Goal: Transaction & Acquisition: Purchase product/service

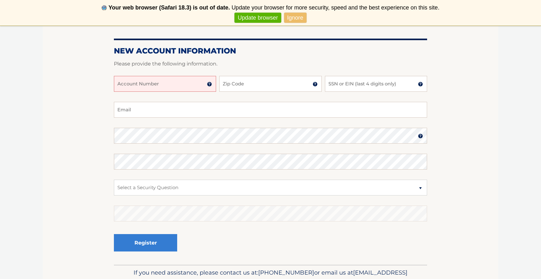
scroll to position [86, 0]
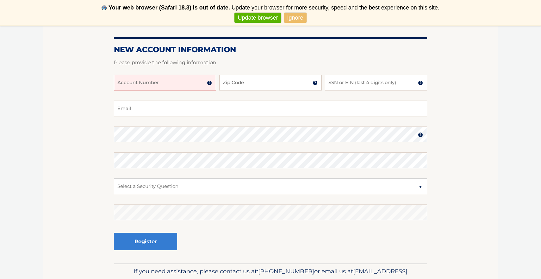
click at [251, 17] on link "Update browser" at bounding box center [258, 18] width 47 height 10
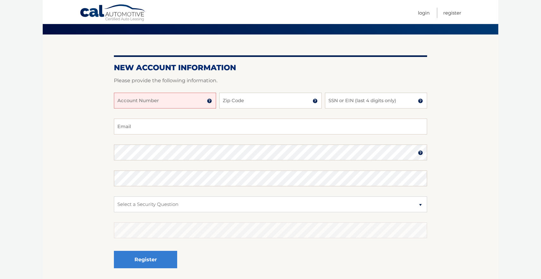
scroll to position [37, 0]
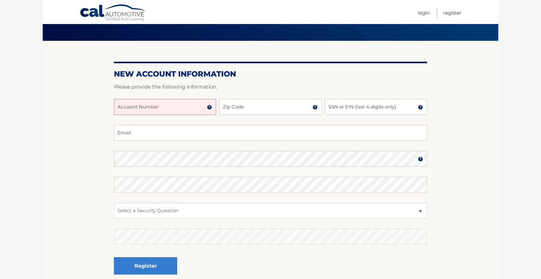
click at [140, 110] on input "Account Number" at bounding box center [165, 107] width 102 height 16
type input "44456017263"
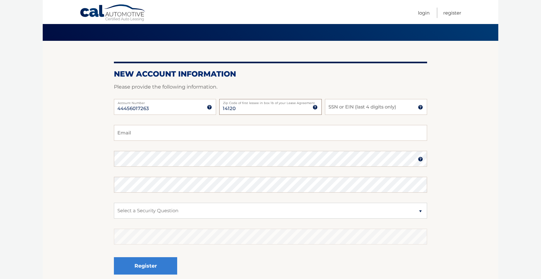
type input "14120"
click at [340, 108] on input "SSN or EIN (last 4 digits only)" at bounding box center [376, 107] width 102 height 16
type input "5912"
type input "keiyanclarke@gmail.com"
select select "1"
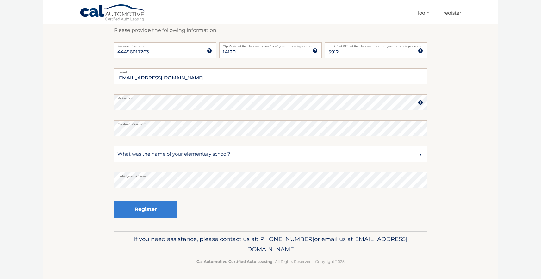
scroll to position [93, 0]
click at [175, 207] on button "Register" at bounding box center [145, 209] width 63 height 17
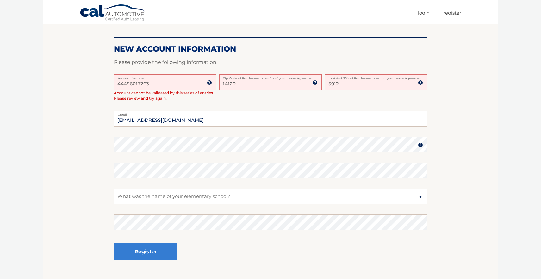
scroll to position [138, 0]
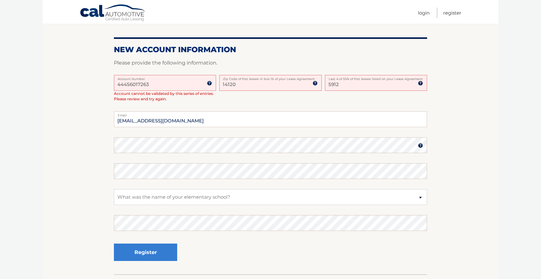
click at [154, 85] on input "44456017263" at bounding box center [165, 83] width 102 height 16
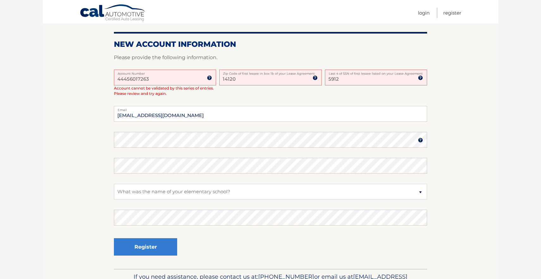
scroll to position [144, 0]
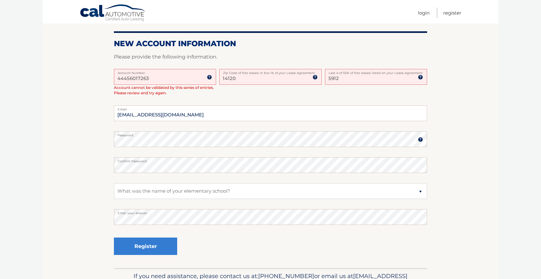
click at [274, 73] on label "Zip Code of first lessee in box 1b of your Lease Agreement" at bounding box center [270, 71] width 102 height 5
click at [274, 73] on input "14120" at bounding box center [270, 77] width 102 height 16
click at [313, 78] on img at bounding box center [315, 77] width 5 height 5
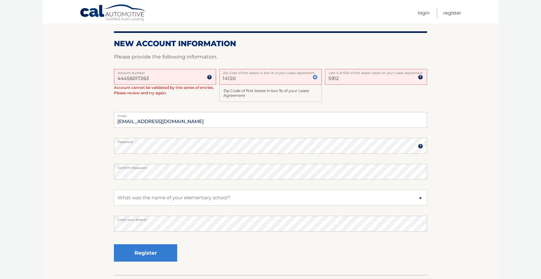
click at [423, 78] on img at bounding box center [420, 77] width 5 height 5
click at [421, 61] on div at bounding box center [270, 65] width 313 height 8
drag, startPoint x: 341, startPoint y: 77, endPoint x: 316, endPoint y: 78, distance: 24.4
click at [316, 78] on div "44456017263 Account Number 11 digit account number provided on your coupon book…" at bounding box center [270, 90] width 313 height 43
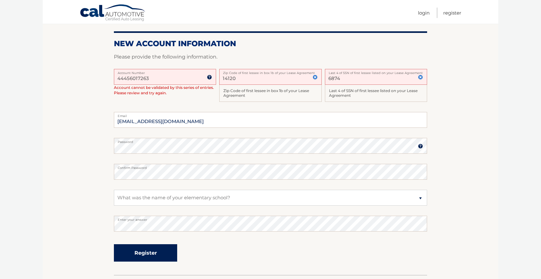
type input "6874"
click at [152, 247] on button "Register" at bounding box center [145, 252] width 63 height 17
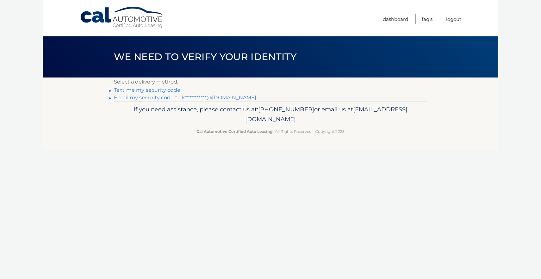
click at [403, 135] on div "If you need assistance, please contact us at: 609-807-3200 or email us at Custo…" at bounding box center [270, 119] width 313 height 35
click at [170, 90] on link "Text me my security code" at bounding box center [147, 90] width 66 height 6
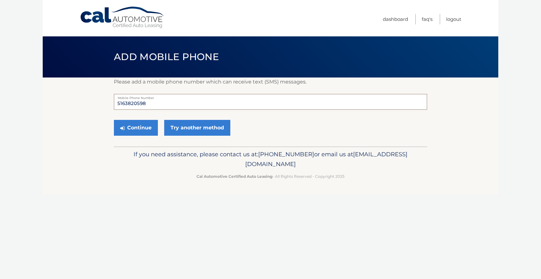
drag, startPoint x: 150, startPoint y: 105, endPoint x: 106, endPoint y: 109, distance: 44.1
click at [106, 109] on section "Please add a mobile phone number which can receive text (SMS) messages. 5163820…" at bounding box center [271, 112] width 456 height 69
click at [123, 102] on input "5163820598" at bounding box center [270, 102] width 313 height 16
type input "5163192577"
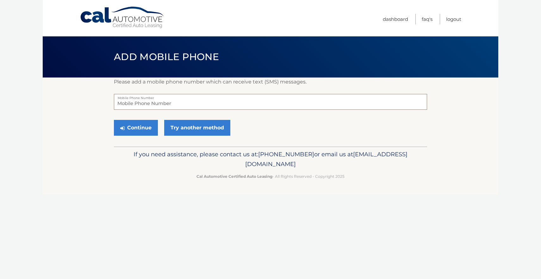
type input "5163192577"
click at [141, 128] on button "Continue" at bounding box center [136, 128] width 44 height 16
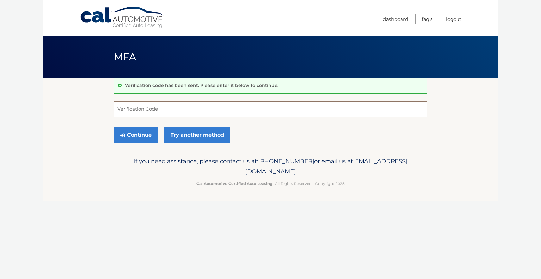
click at [149, 112] on input "Verification Code" at bounding box center [270, 109] width 313 height 16
type input "274408"
click at [134, 138] on button "Continue" at bounding box center [136, 135] width 44 height 16
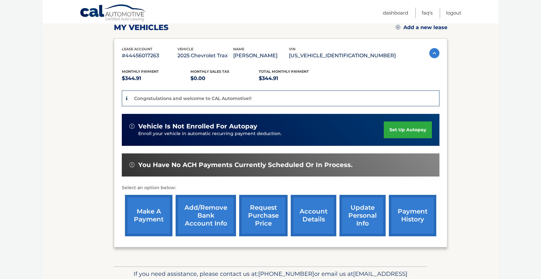
scroll to position [93, 0]
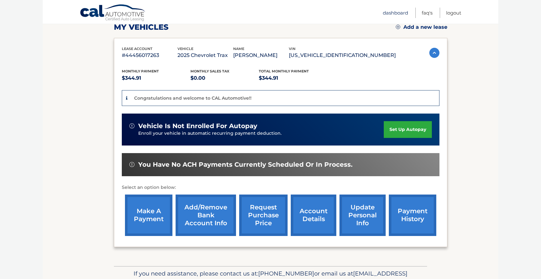
click at [398, 11] on link "Dashboard" at bounding box center [395, 13] width 25 height 10
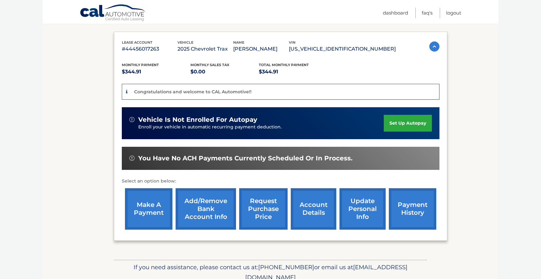
scroll to position [105, 0]
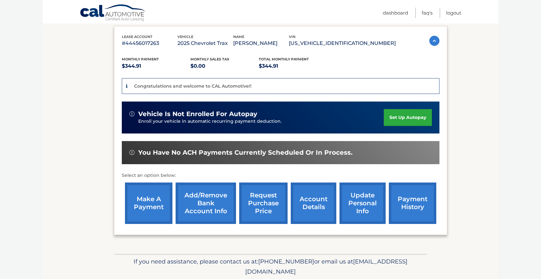
click at [153, 202] on link "make a payment" at bounding box center [148, 203] width 47 height 41
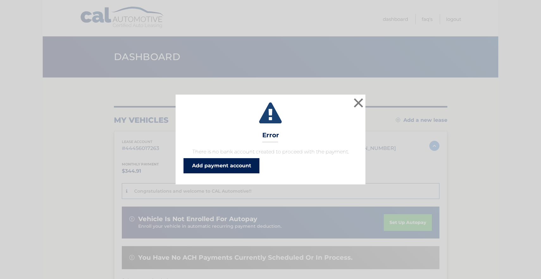
click at [206, 166] on link "Add payment account" at bounding box center [222, 165] width 76 height 15
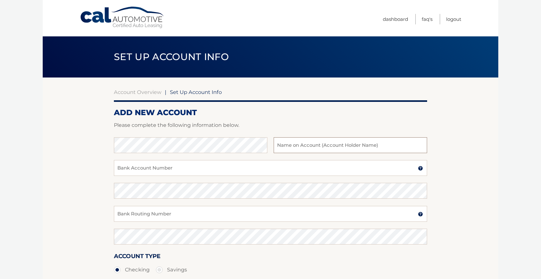
click at [285, 147] on input "text" at bounding box center [351, 145] width 154 height 16
type input "[PERSON_NAME]"
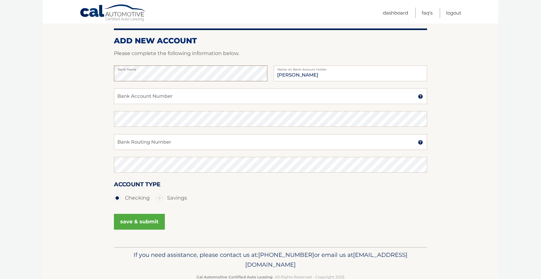
scroll to position [51, 0]
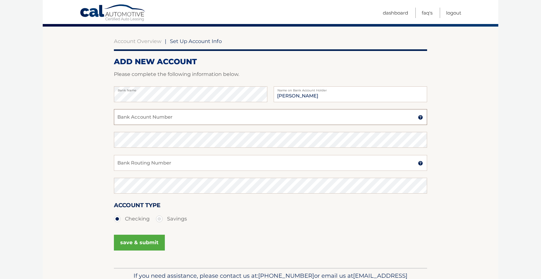
click at [194, 112] on input "Bank Account Number" at bounding box center [270, 117] width 313 height 16
drag, startPoint x: 166, startPoint y: 120, endPoint x: 114, endPoint y: 119, distance: 51.9
click at [114, 119] on section "Account Overview | Set Up Account Info ADD NEW ACCOUNT Please complete the foll…" at bounding box center [271, 147] width 456 height 241
type input "1800007836977"
click at [150, 166] on input "Bank Routing Number" at bounding box center [270, 163] width 313 height 16
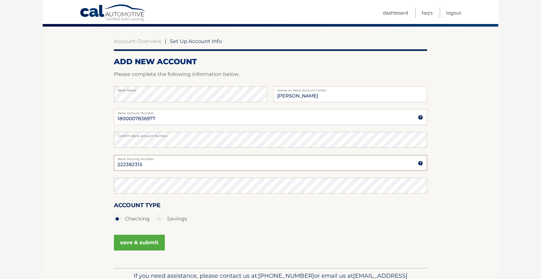
drag, startPoint x: 145, startPoint y: 165, endPoint x: 114, endPoint y: 167, distance: 31.1
click at [114, 167] on input "222382315" at bounding box center [270, 163] width 313 height 16
type input "222382315"
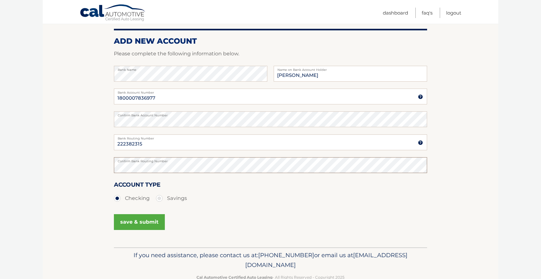
scroll to position [73, 0]
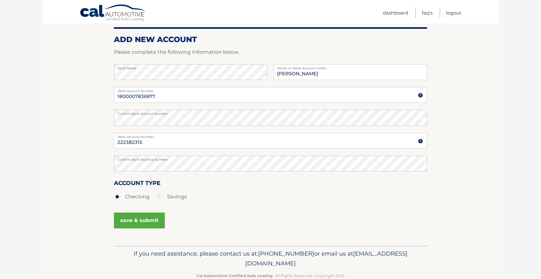
click at [152, 214] on button "save & submit" at bounding box center [139, 221] width 51 height 16
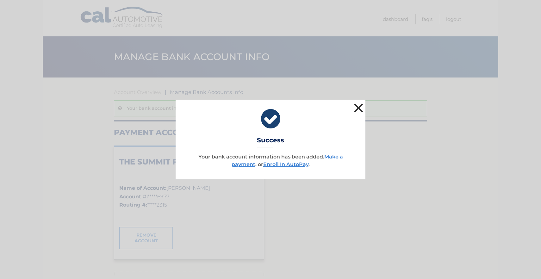
click at [360, 108] on button "×" at bounding box center [358, 108] width 13 height 13
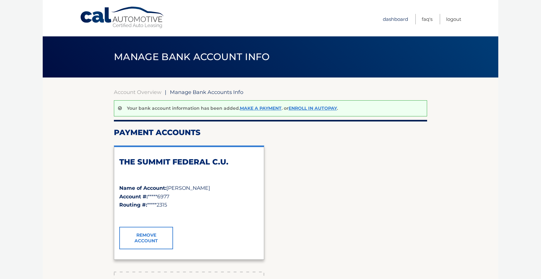
click at [388, 19] on link "Dashboard" at bounding box center [395, 19] width 25 height 10
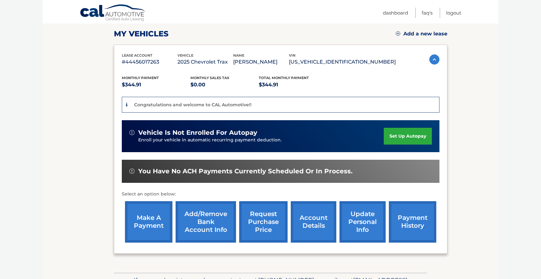
scroll to position [93, 0]
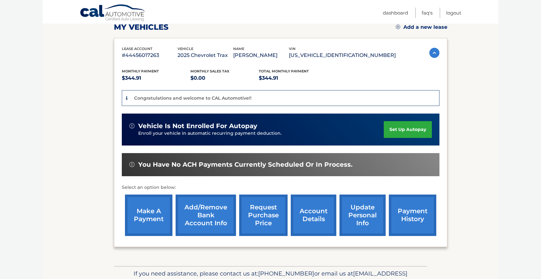
click at [156, 214] on link "make a payment" at bounding box center [148, 215] width 47 height 41
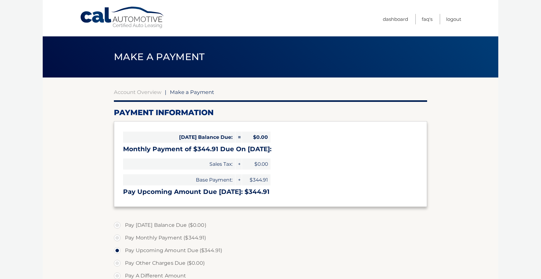
select select "NjA0ZDM2N2YtMDFkMi00OTU1LTkzZTItYWEwNWNjMjI1ODFk"
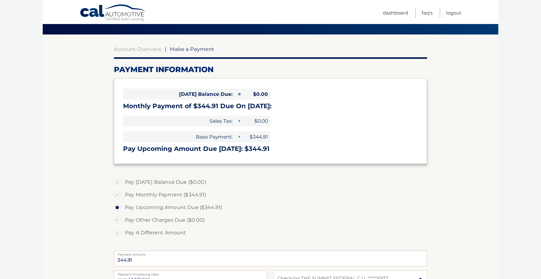
scroll to position [43, 0]
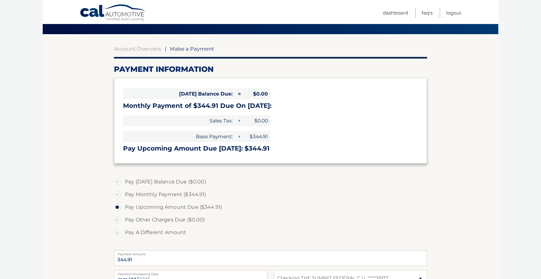
click at [117, 196] on label "Pay Monthly Payment ($344.91)" at bounding box center [270, 194] width 313 height 13
click at [117, 196] on input "Pay Monthly Payment ($344.91)" at bounding box center [119, 193] width 6 height 10
radio input "true"
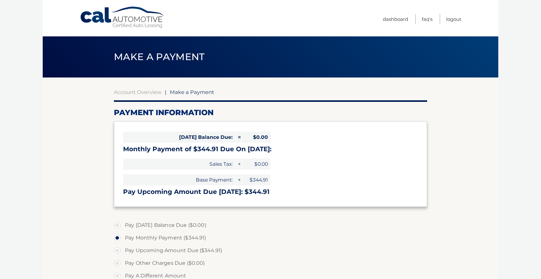
scroll to position [0, 0]
